Goal: Go to known website: Go to known website

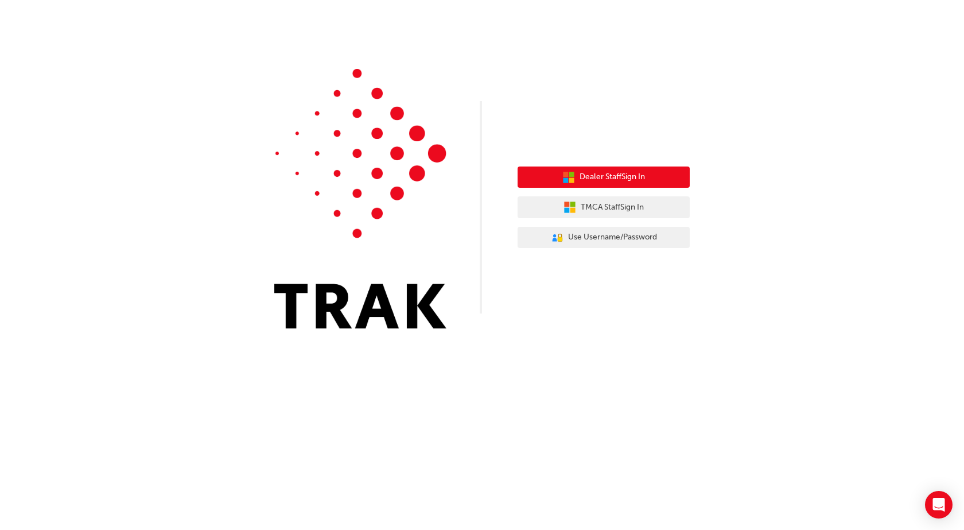
click at [620, 177] on span "Dealer Staff Sign In" at bounding box center [612, 176] width 65 height 13
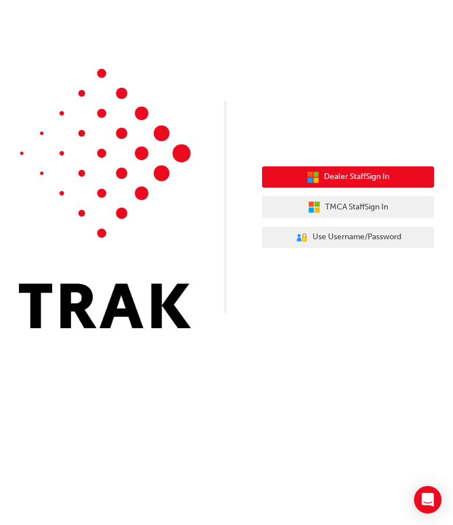
click at [328, 180] on span "Dealer Staff Sign In" at bounding box center [356, 176] width 65 height 13
